Goal: Navigation & Orientation: Find specific page/section

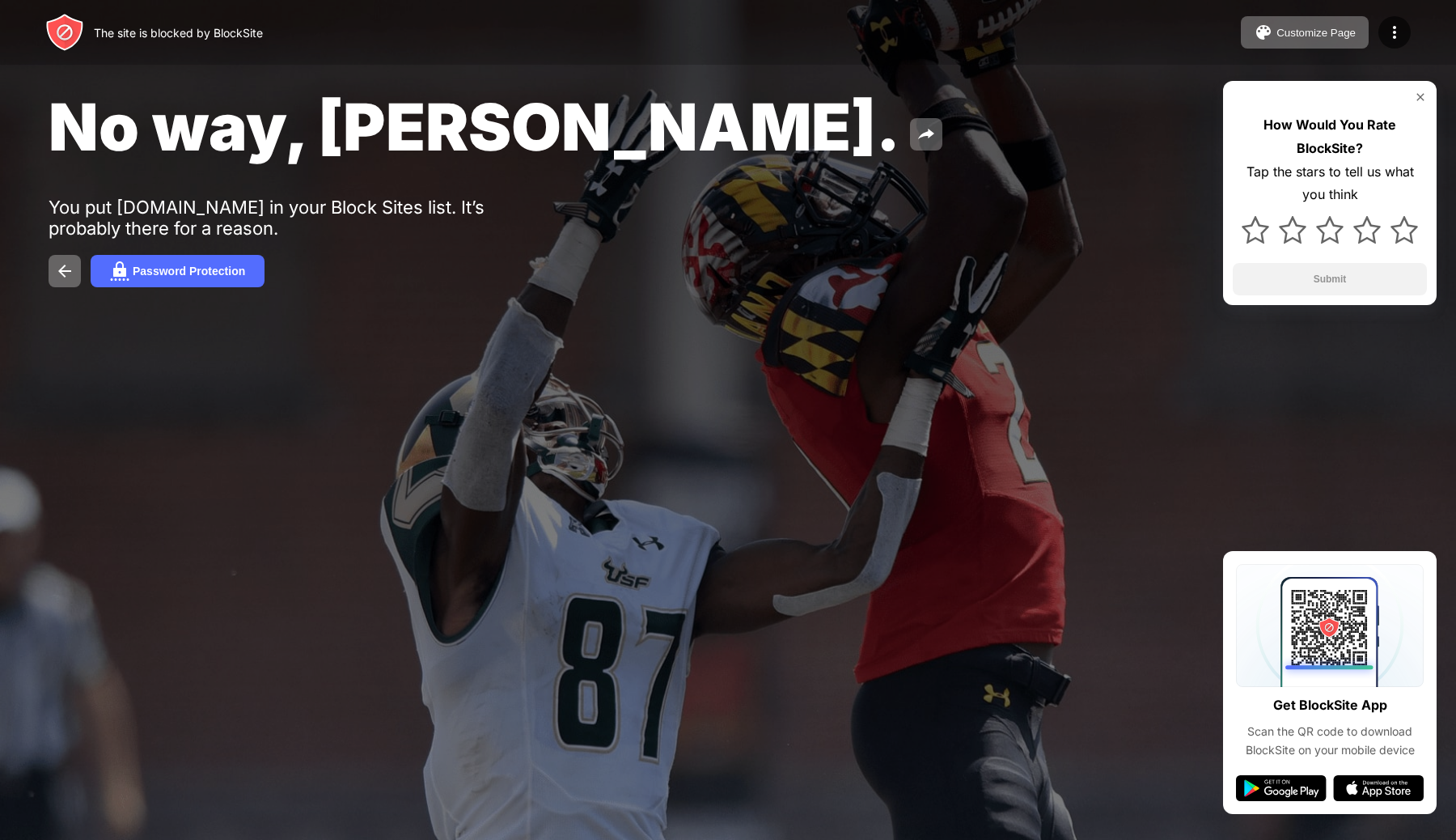
click at [1421, 95] on img at bounding box center [1420, 96] width 13 height 13
